Goal: Task Accomplishment & Management: Manage account settings

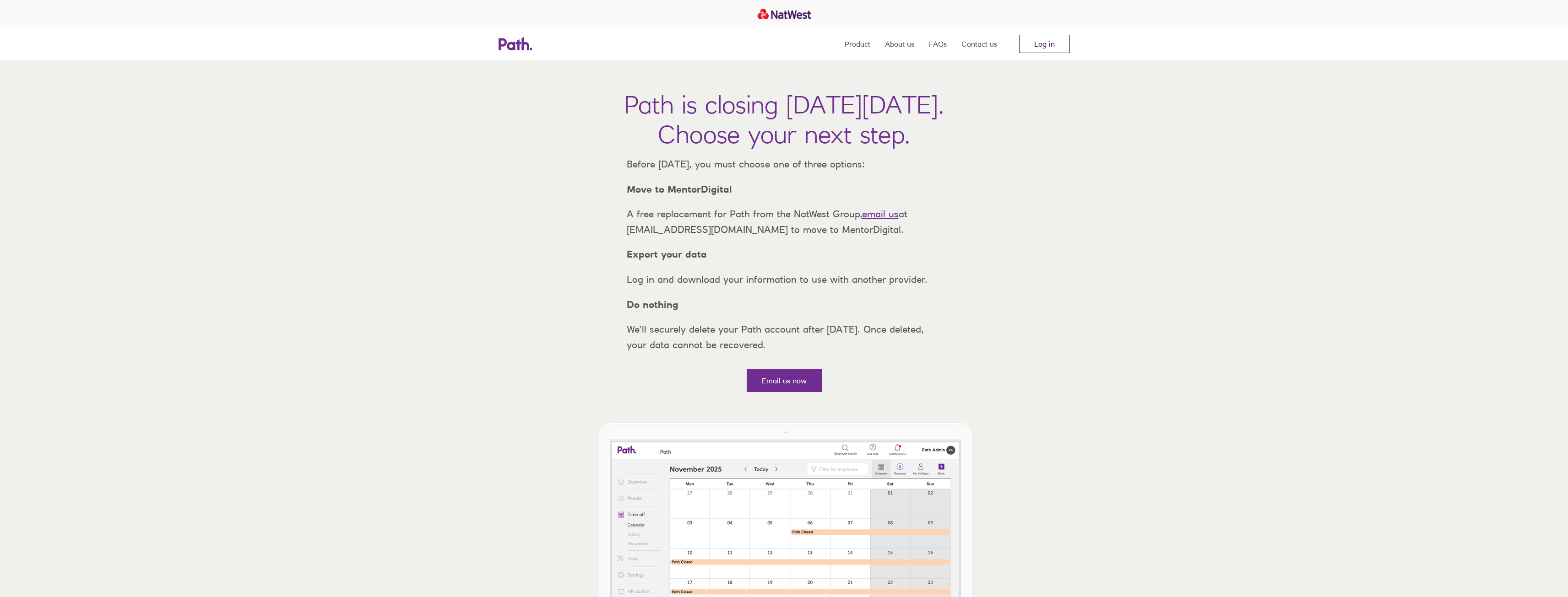
click at [1042, 46] on link "Log in" at bounding box center [1044, 44] width 51 height 18
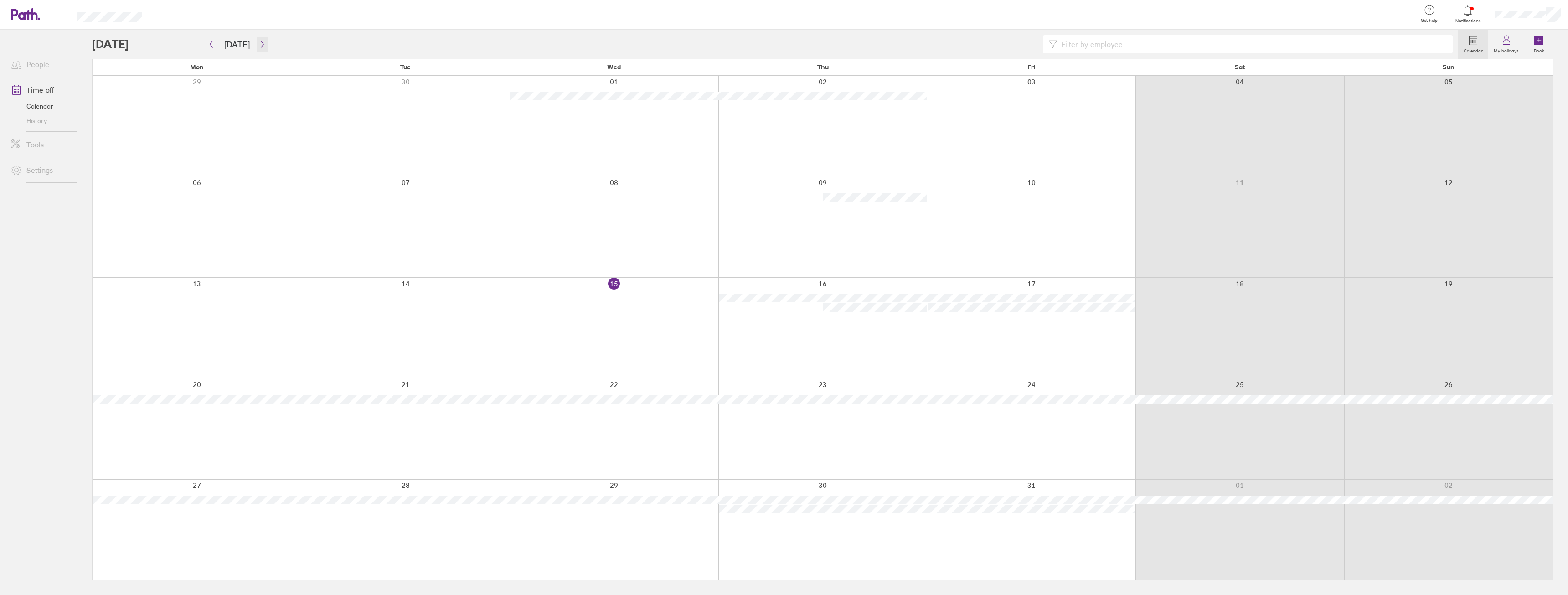
click at [259, 43] on icon "button" at bounding box center [262, 44] width 7 height 7
click at [259, 44] on icon "button" at bounding box center [262, 44] width 7 height 7
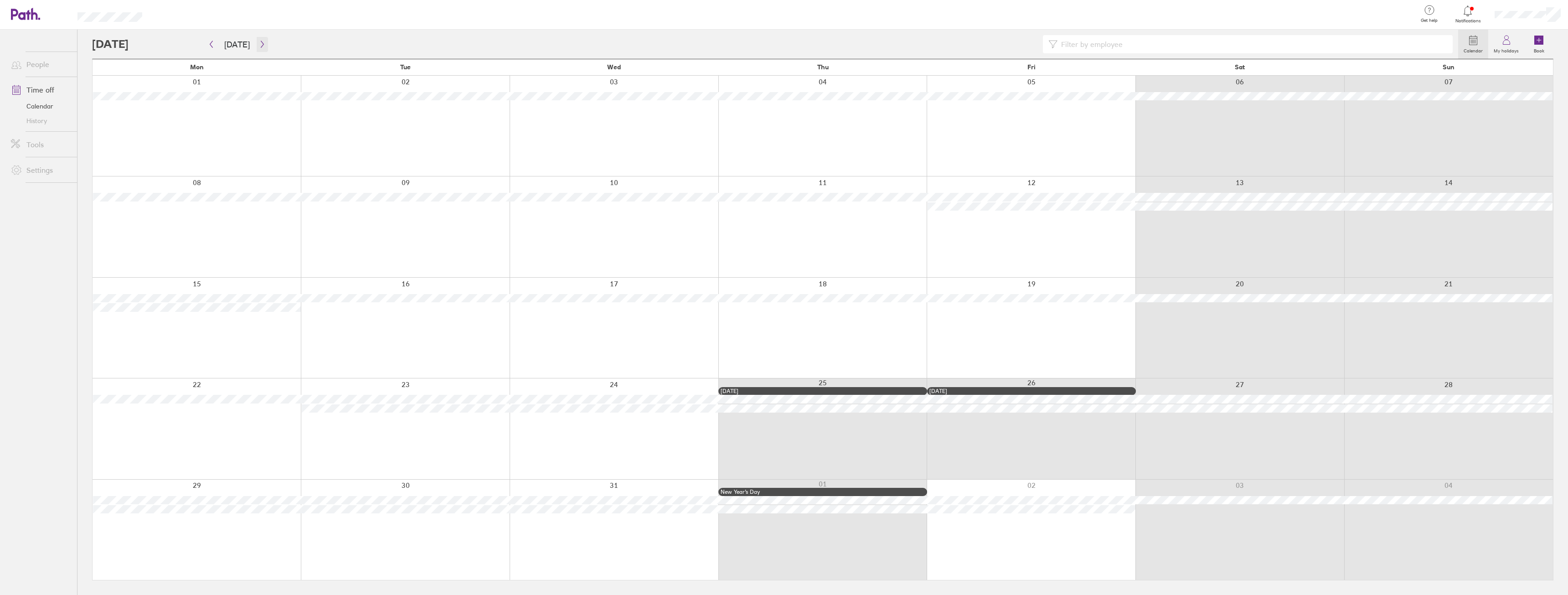
click at [259, 44] on icon "button" at bounding box center [262, 44] width 7 height 7
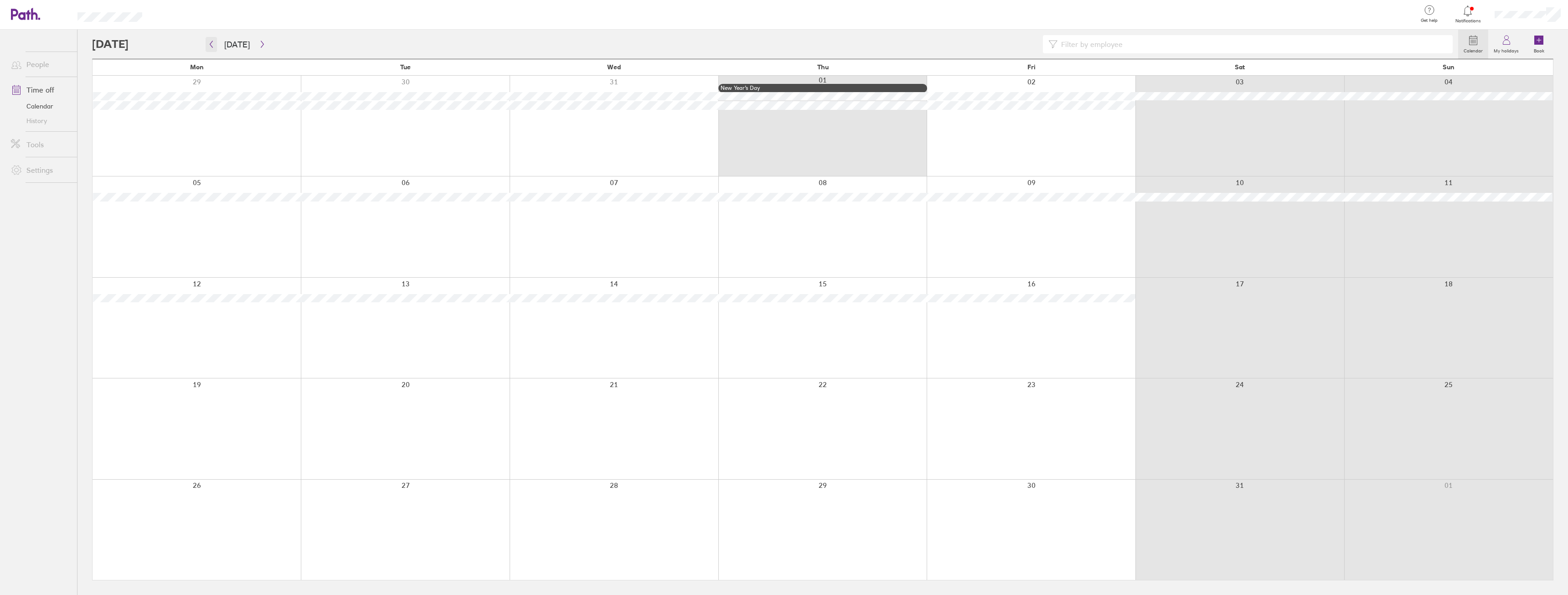
click at [209, 47] on icon "button" at bounding box center [211, 44] width 7 height 7
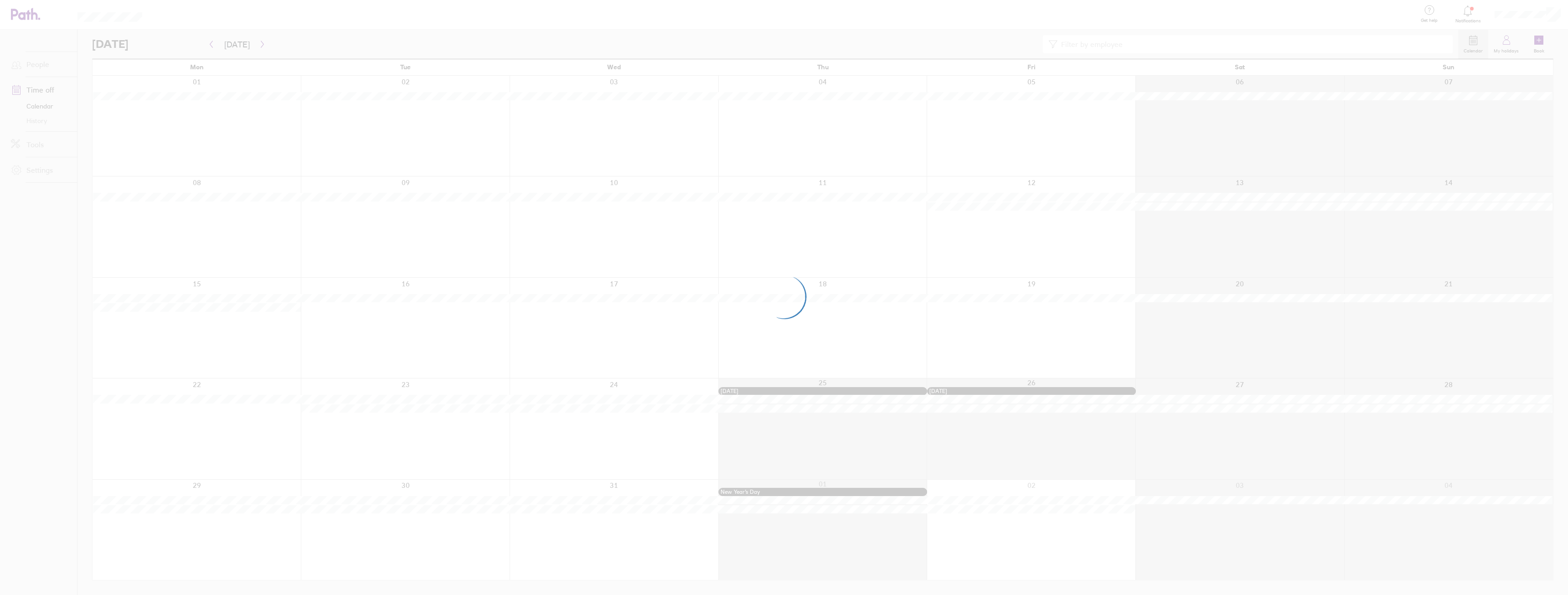
click at [209, 47] on div at bounding box center [784, 297] width 1568 height 595
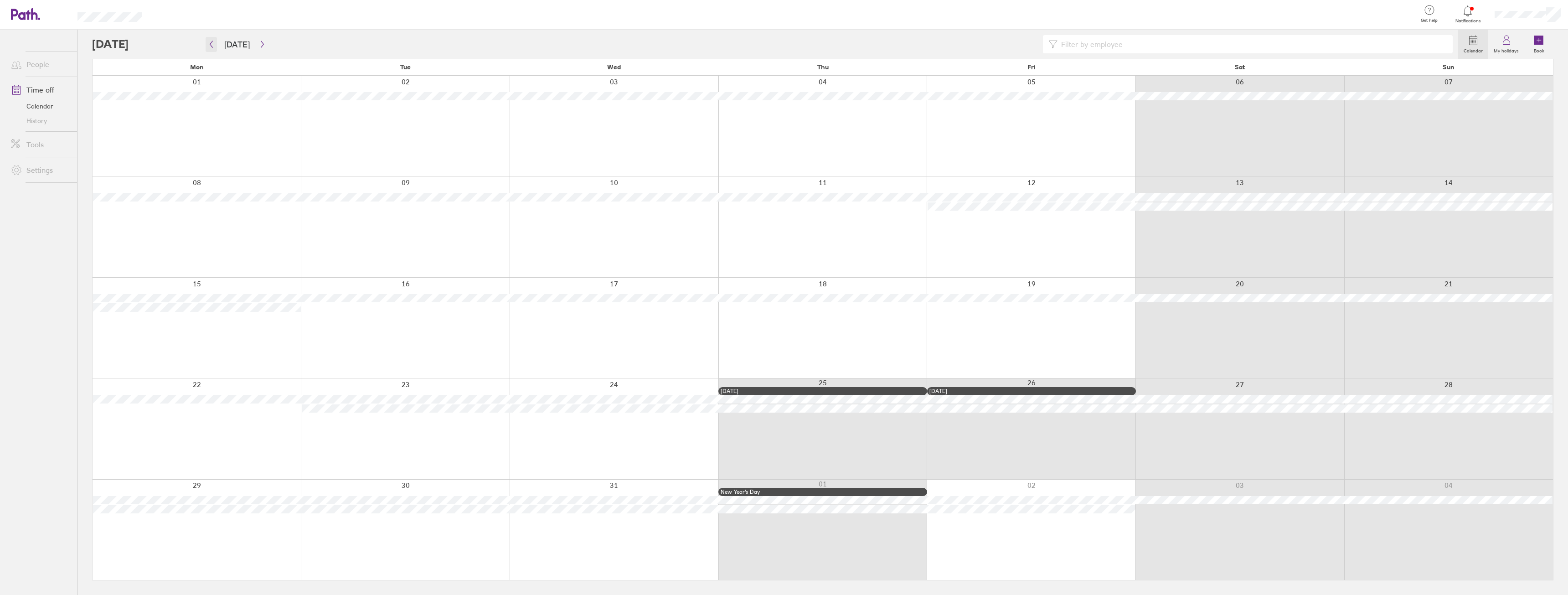
click at [213, 41] on icon "button" at bounding box center [211, 44] width 7 height 7
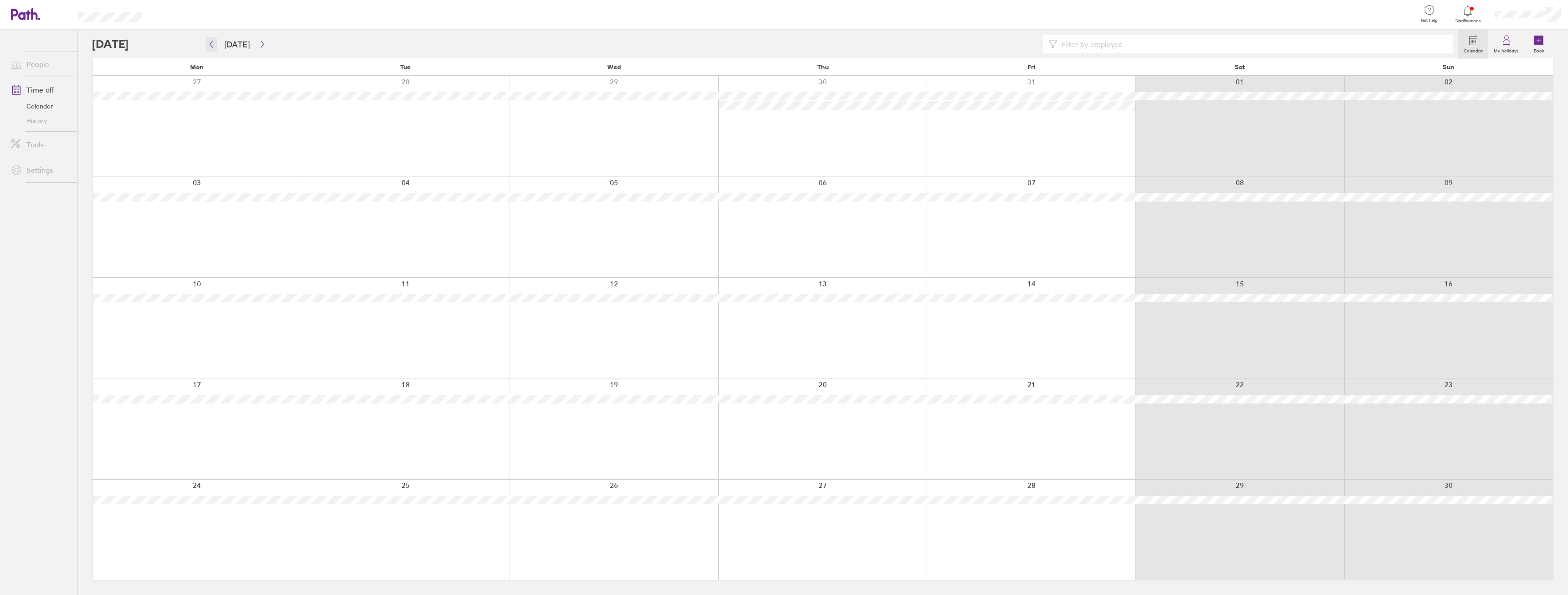
click at [211, 47] on icon "button" at bounding box center [211, 44] width 7 height 7
click at [211, 45] on icon "button" at bounding box center [211, 44] width 2 height 7
click at [211, 44] on icon "button" at bounding box center [211, 44] width 7 height 7
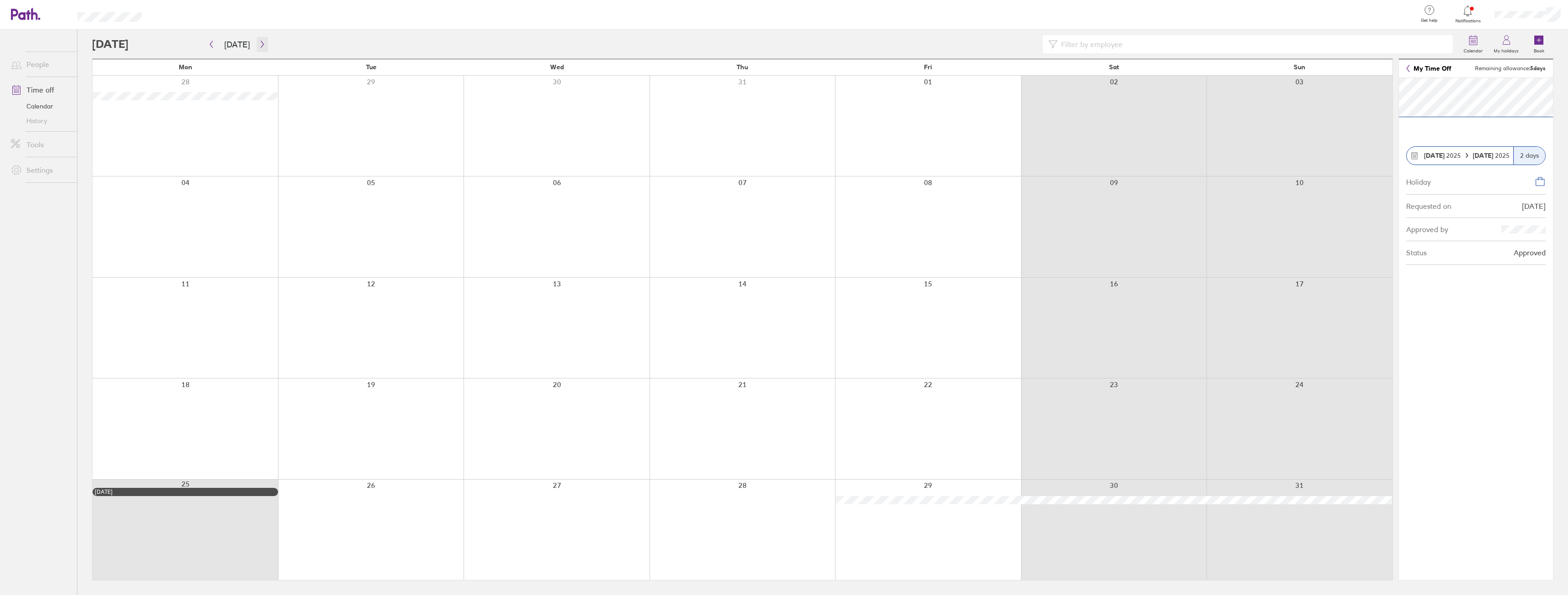
click at [259, 44] on icon "button" at bounding box center [262, 44] width 7 height 7
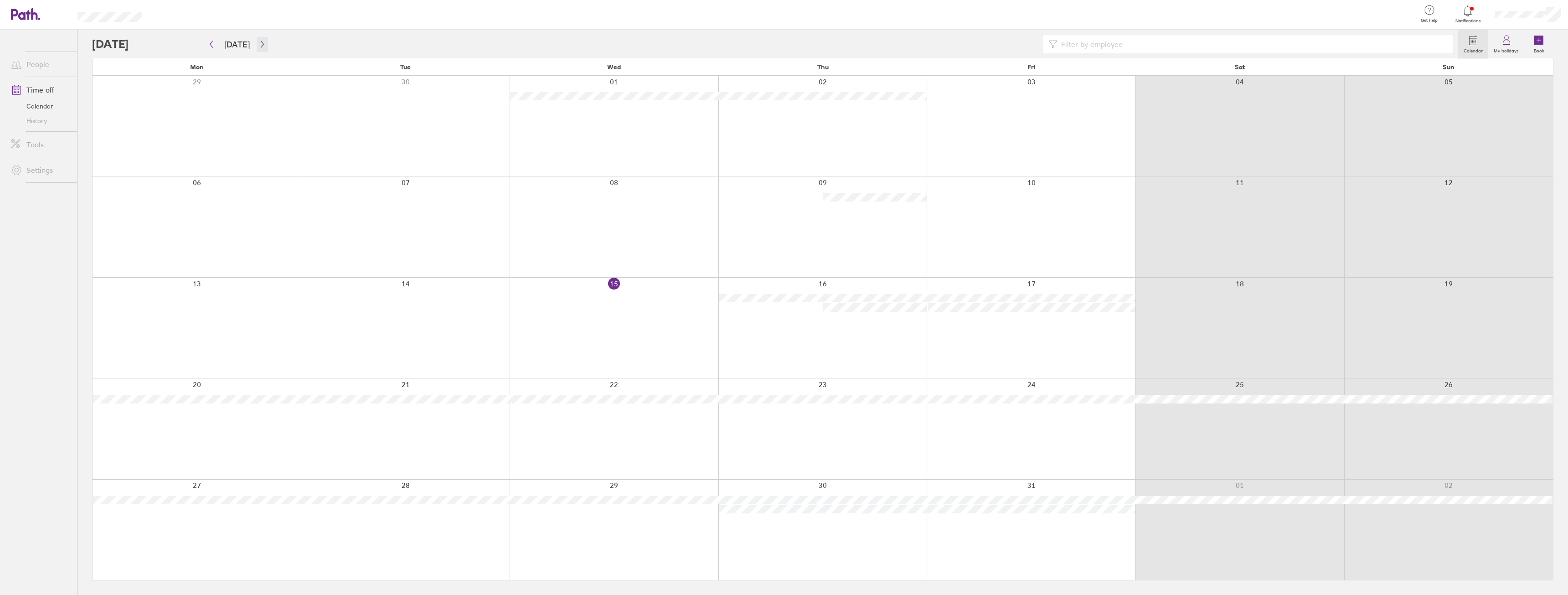
click at [261, 41] on icon "button" at bounding box center [262, 44] width 7 height 7
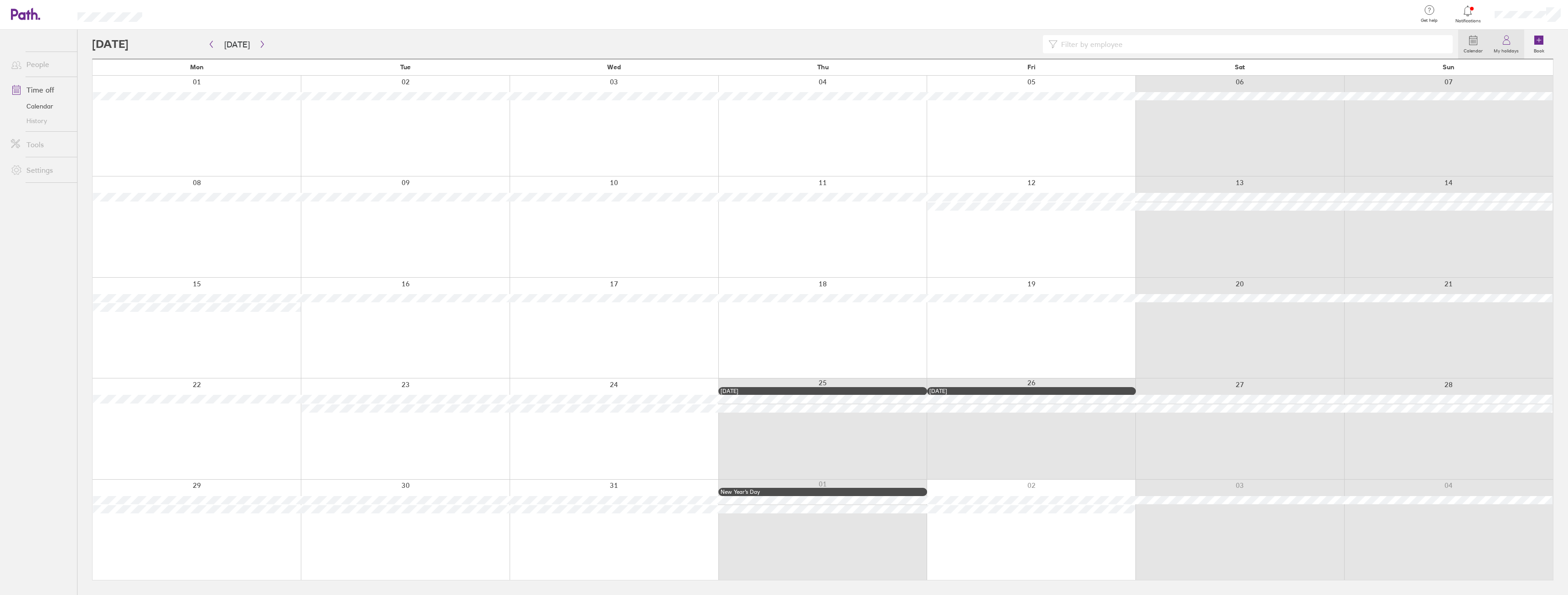
click at [1509, 37] on icon at bounding box center [1507, 40] width 11 height 11
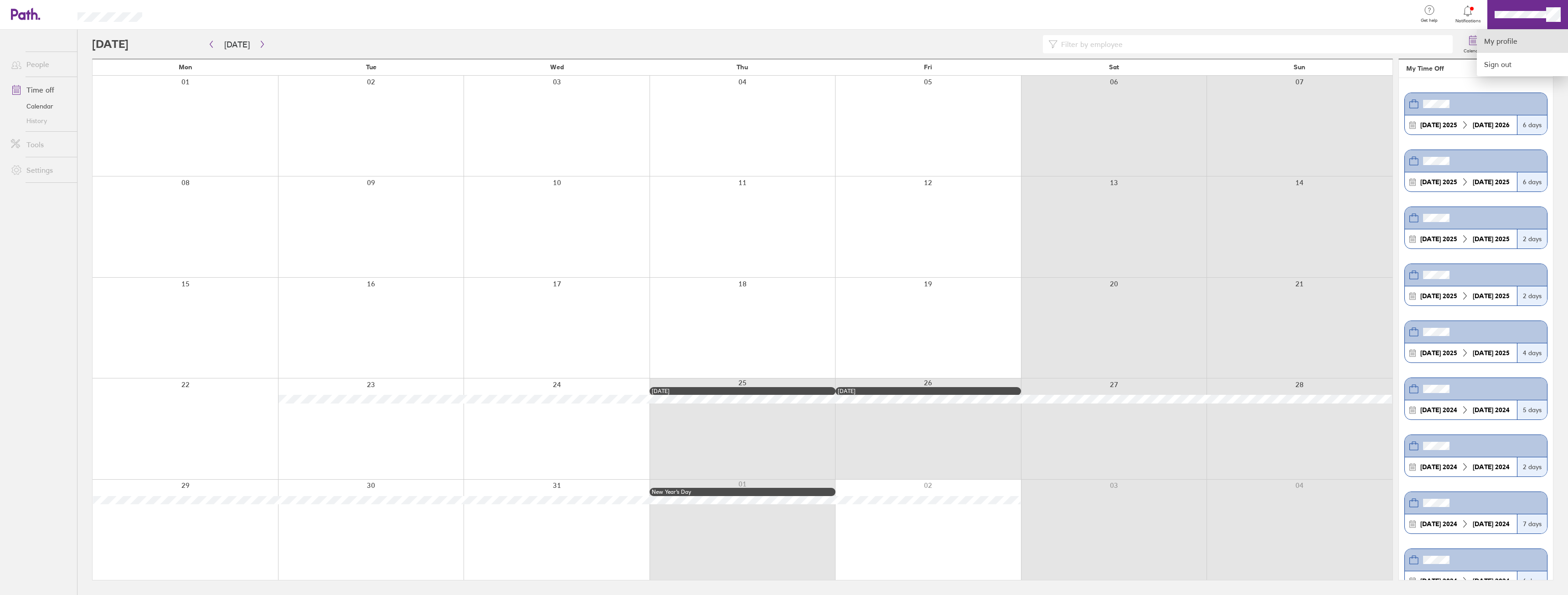
click at [1514, 37] on link "My profile" at bounding box center [1522, 41] width 91 height 23
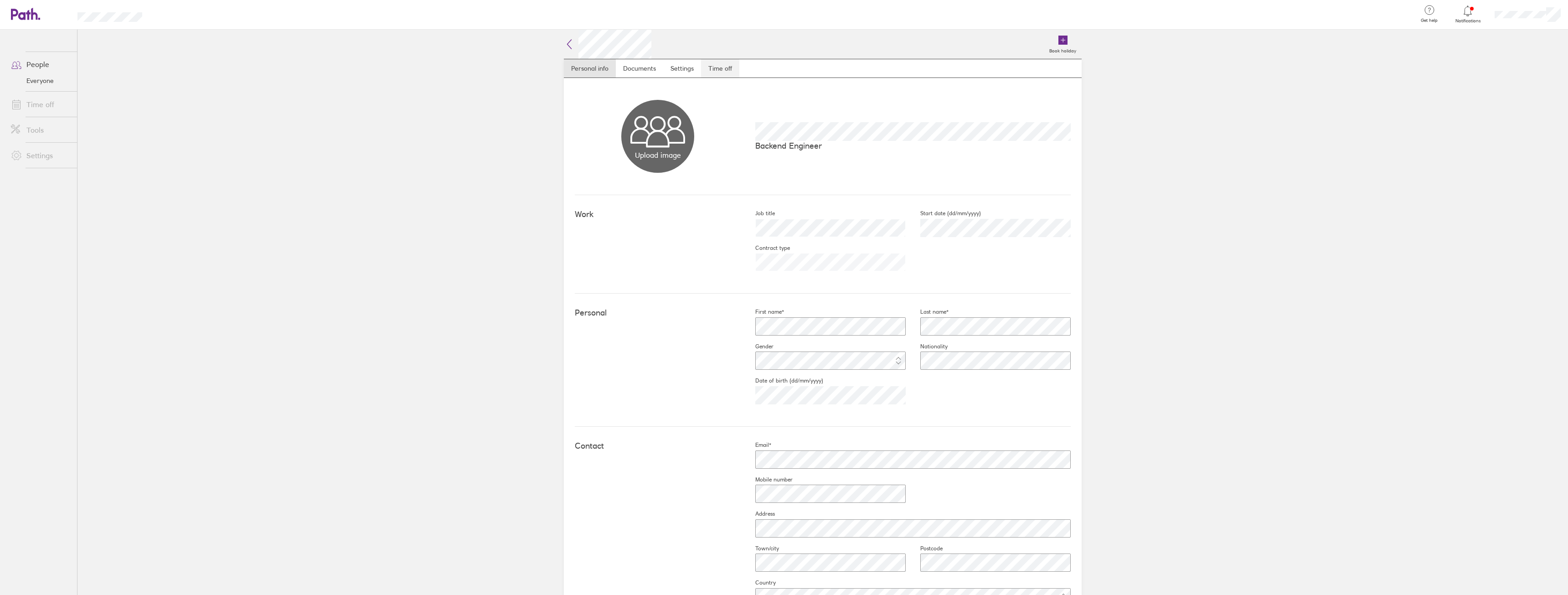
click at [729, 65] on link "Time off" at bounding box center [720, 68] width 38 height 18
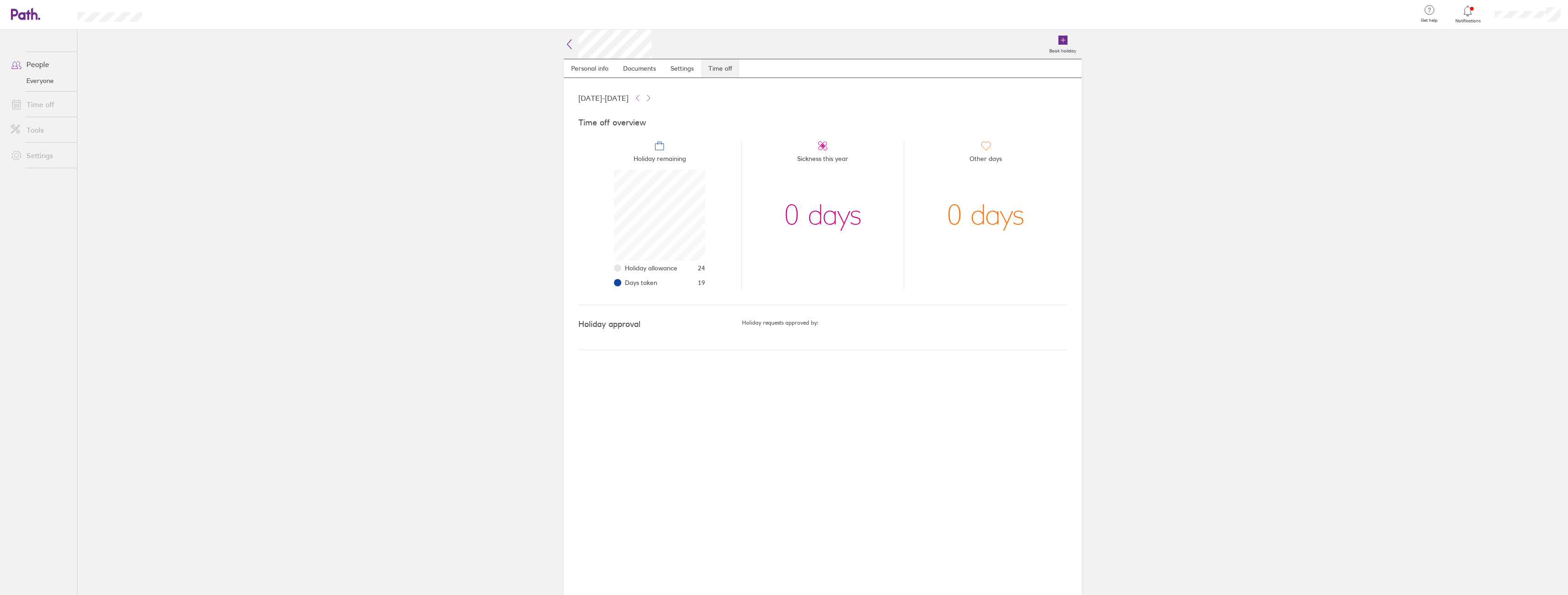
scroll to position [91, 91]
drag, startPoint x: 700, startPoint y: 268, endPoint x: 714, endPoint y: 277, distance: 16.6
click at [714, 275] on li "Holiday remaining Holiday allowance 24 Days taken 19" at bounding box center [659, 216] width 163 height 150
drag, startPoint x: 695, startPoint y: 284, endPoint x: 714, endPoint y: 284, distance: 19.0
click at [714, 284] on li "Holiday remaining Holiday allowance 24 Days taken 19" at bounding box center [659, 216] width 163 height 150
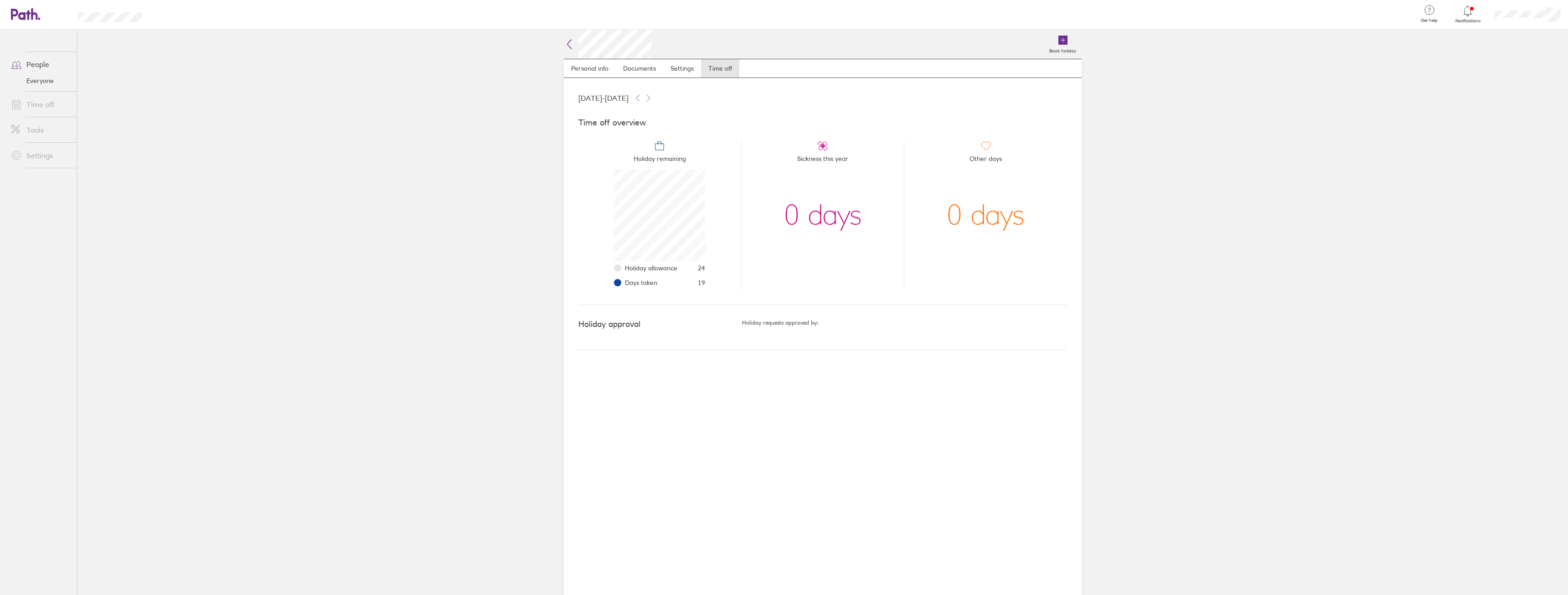
click at [1183, 244] on main "Book holiday Personal info Documents Settings Time off 01 Jan 2025 - 31 Dec 202…" at bounding box center [822, 312] width 1491 height 566
click at [460, 138] on main "Book holiday Personal info Documents Settings Time off 01 Jan 2025 - 31 Dec 202…" at bounding box center [822, 312] width 1491 height 566
click at [1147, 240] on main "Book holiday Personal info Documents Settings Time off 01 Jan 2025 - 31 Dec 202…" at bounding box center [822, 312] width 1491 height 566
